Goal: Obtain resource: Download file/media

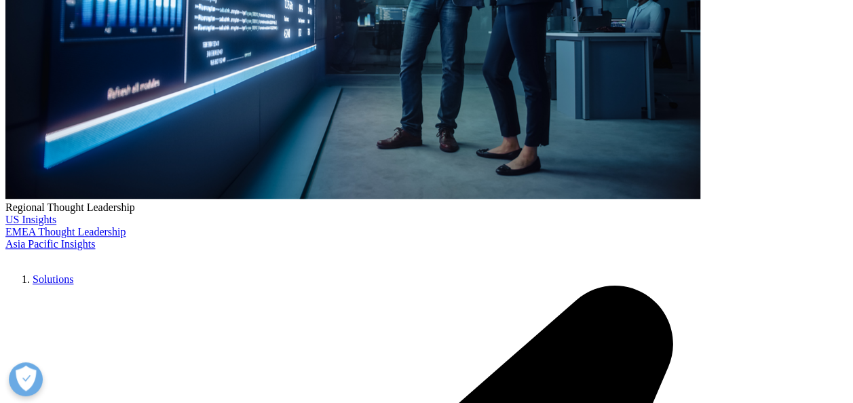
scroll to position [1331, 801]
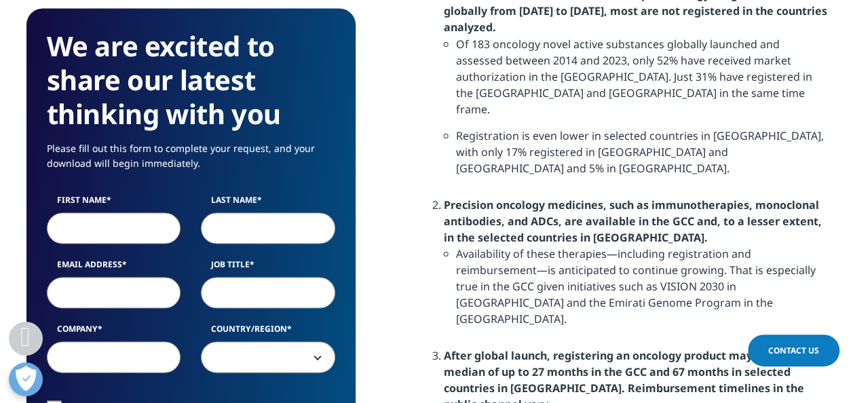
scroll to position [1241, 0]
click at [84, 228] on input "First Name" at bounding box center [114, 227] width 134 height 31
type input "[PERSON_NAME]"
type input "Boechat"
type input "[EMAIL_ADDRESS][DOMAIN_NAME]"
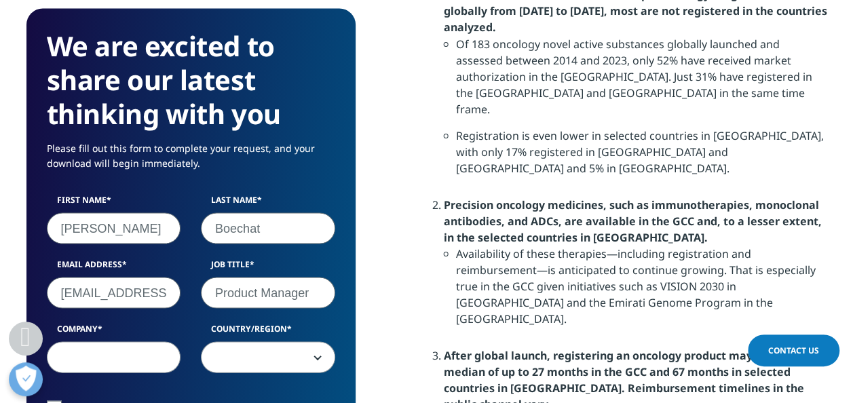
type input "Product Manager"
click at [83, 345] on input "Company" at bounding box center [114, 356] width 134 height 31
type input "Biolab"
click at [321, 365] on span at bounding box center [267, 357] width 133 height 31
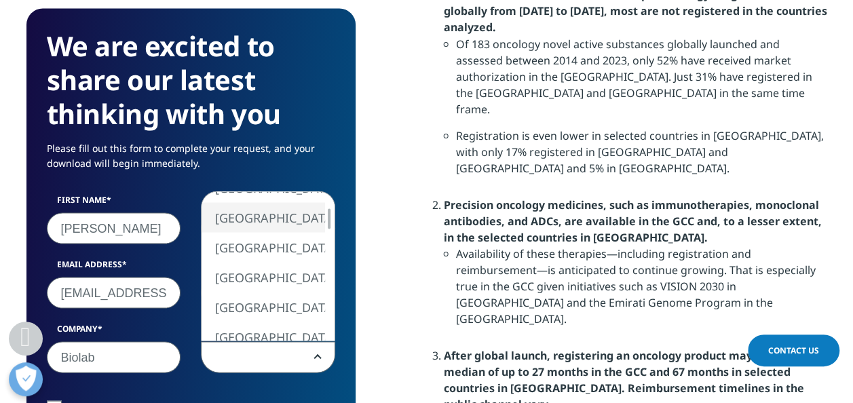
select select "[GEOGRAPHIC_DATA]"
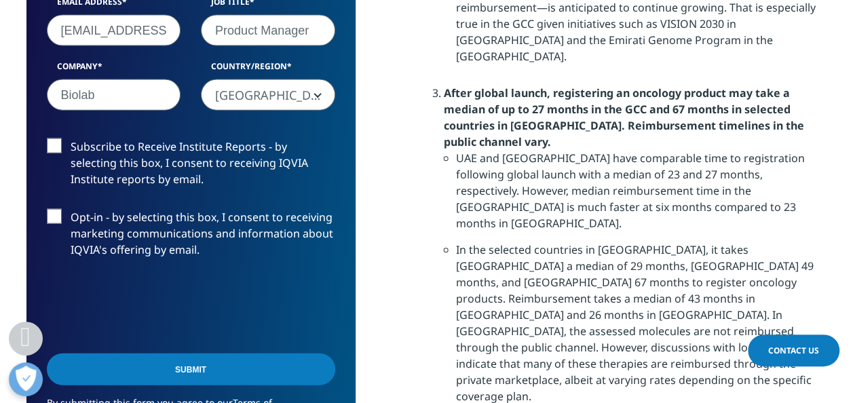
scroll to position [1511, 0]
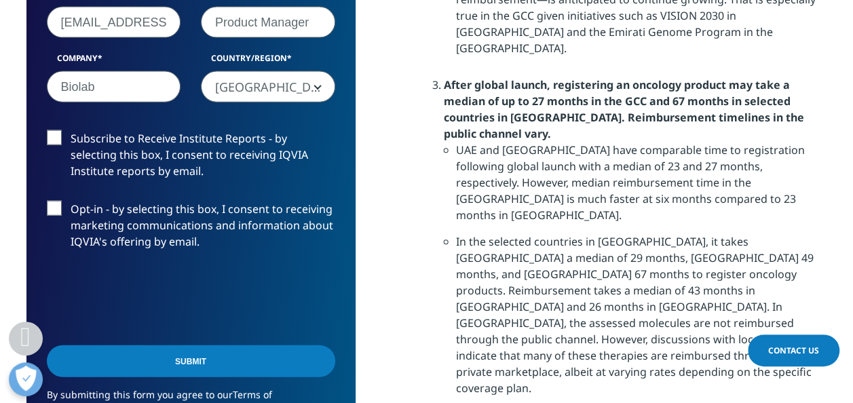
click at [59, 140] on label "Subscribe to Receive Institute Reports - by selecting this box, I consent to re…" at bounding box center [191, 158] width 288 height 56
click at [71, 130] on input "Subscribe to Receive Institute Reports - by selecting this box, I consent to re…" at bounding box center [71, 130] width 0 height 0
click at [216, 363] on input "Submit" at bounding box center [191, 361] width 288 height 32
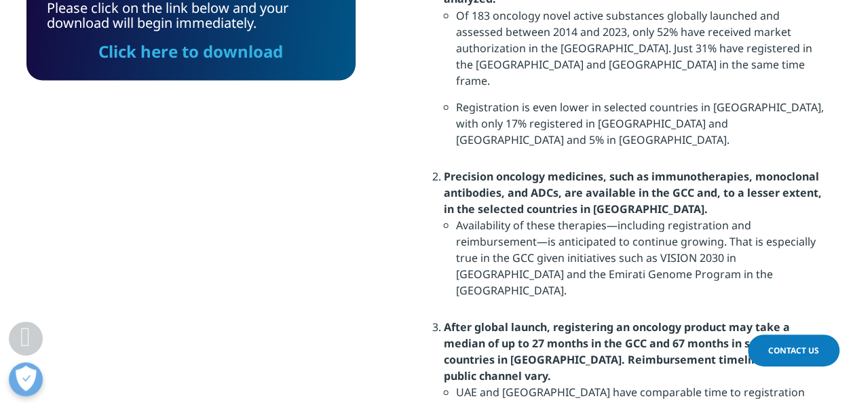
scroll to position [100, 328]
click at [193, 54] on link "Click here to download" at bounding box center [190, 50] width 185 height 22
